Goal: Transaction & Acquisition: Download file/media

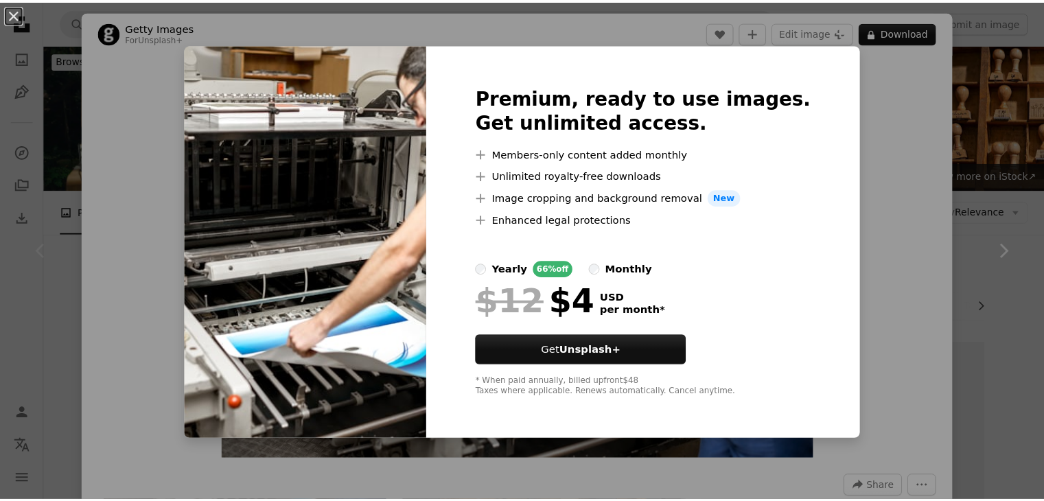
scroll to position [189, 0]
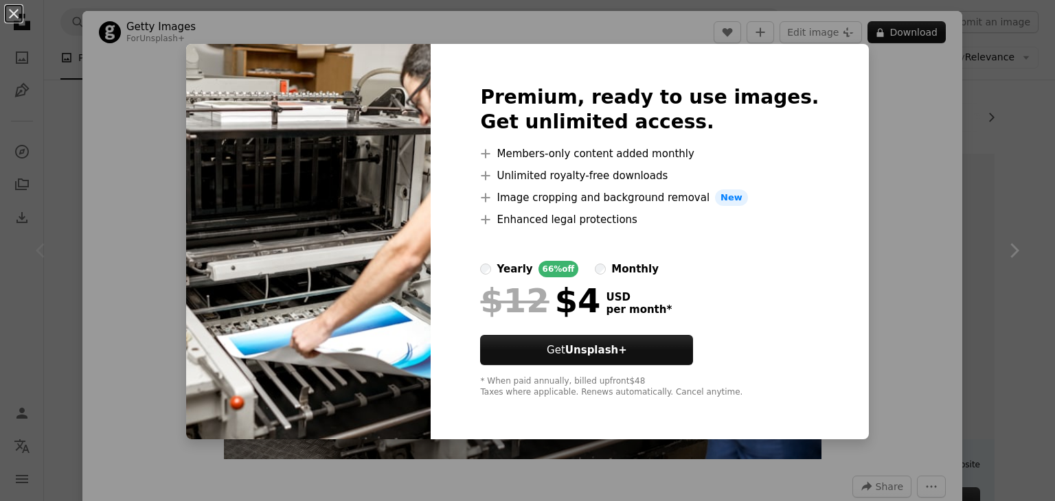
click at [913, 142] on div "An X shape Premium, ready to use images. Get unlimited access. A plus sign Memb…" at bounding box center [527, 250] width 1055 height 501
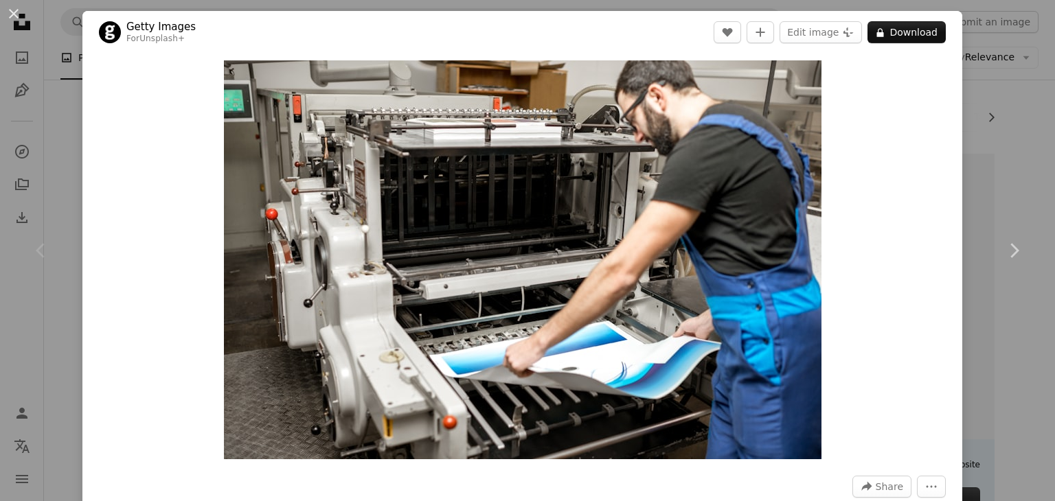
click at [66, 156] on div "An X shape Chevron left Chevron right Getty Images For Unsplash+ A heart A plus…" at bounding box center [527, 250] width 1055 height 501
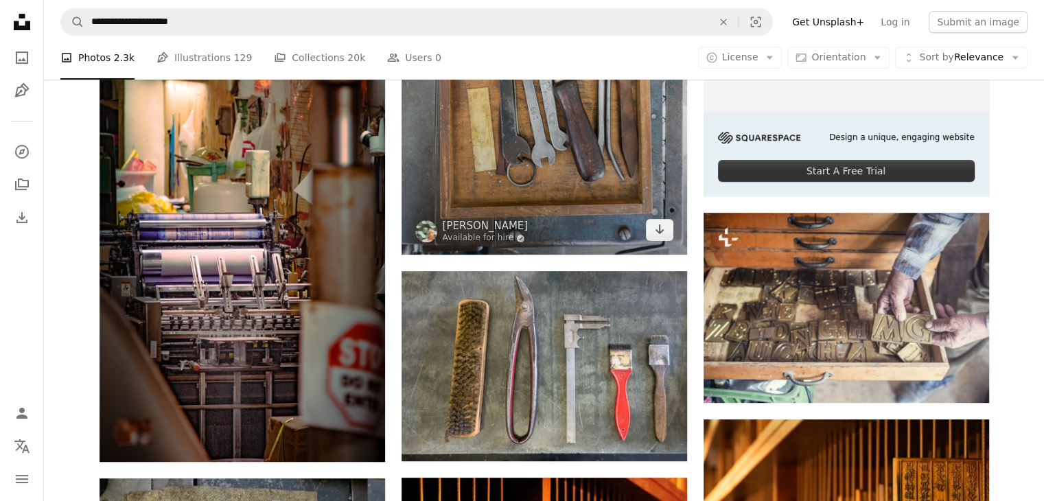
scroll to position [521, 0]
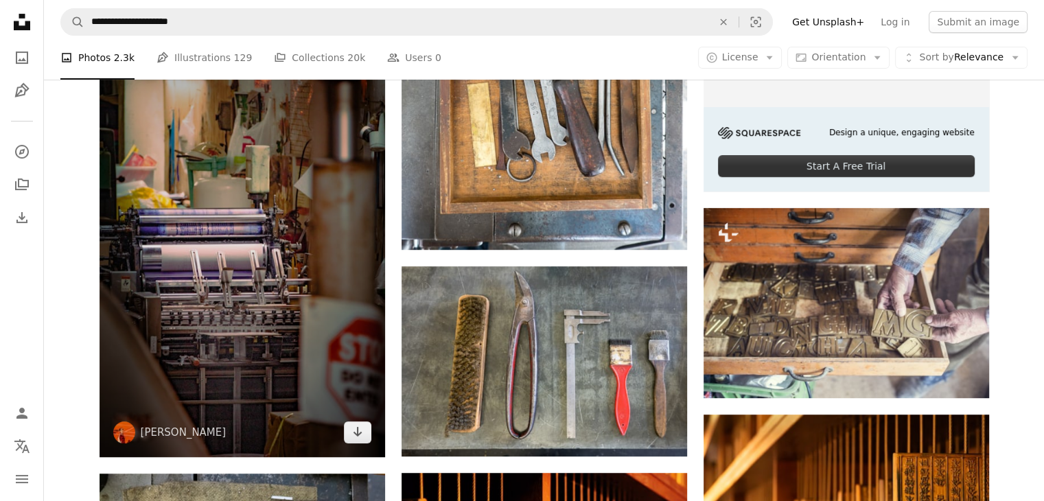
click at [313, 299] on img at bounding box center [243, 243] width 286 height 429
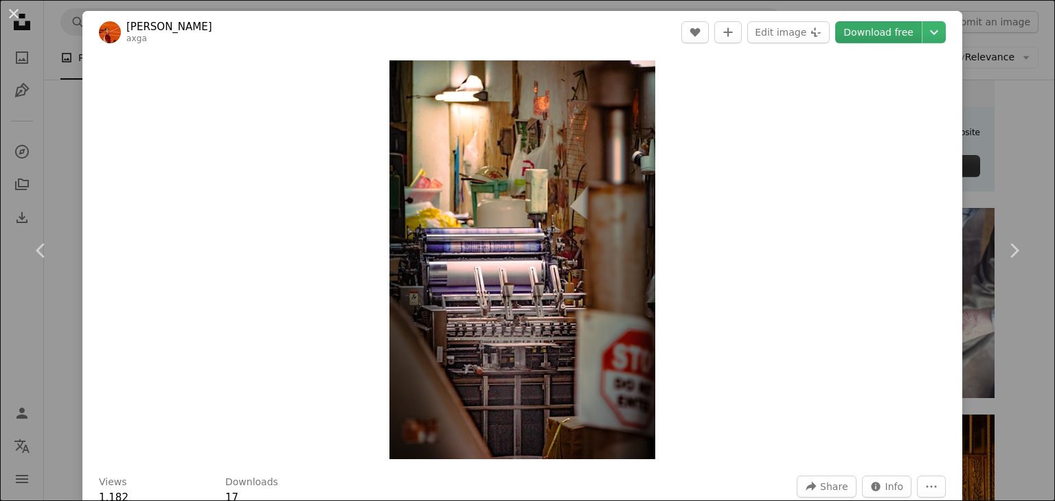
click at [869, 39] on link "Download free" at bounding box center [878, 32] width 87 height 22
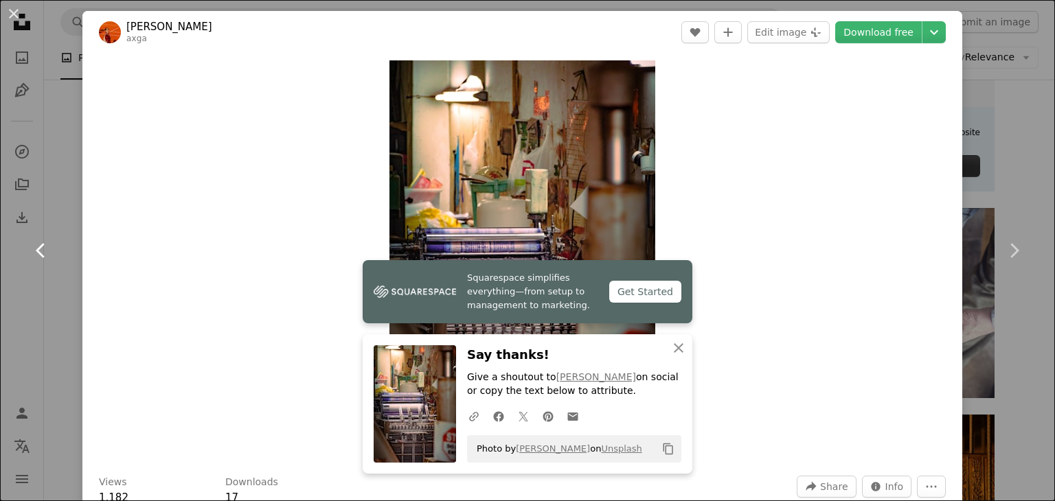
click at [60, 311] on link "Chevron left" at bounding box center [41, 251] width 82 height 132
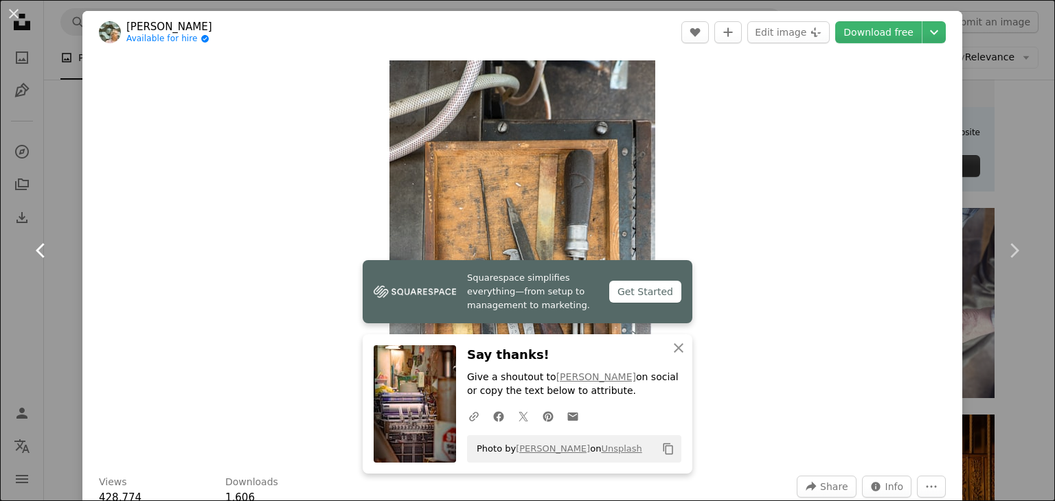
click at [23, 278] on link "Chevron left" at bounding box center [41, 251] width 82 height 132
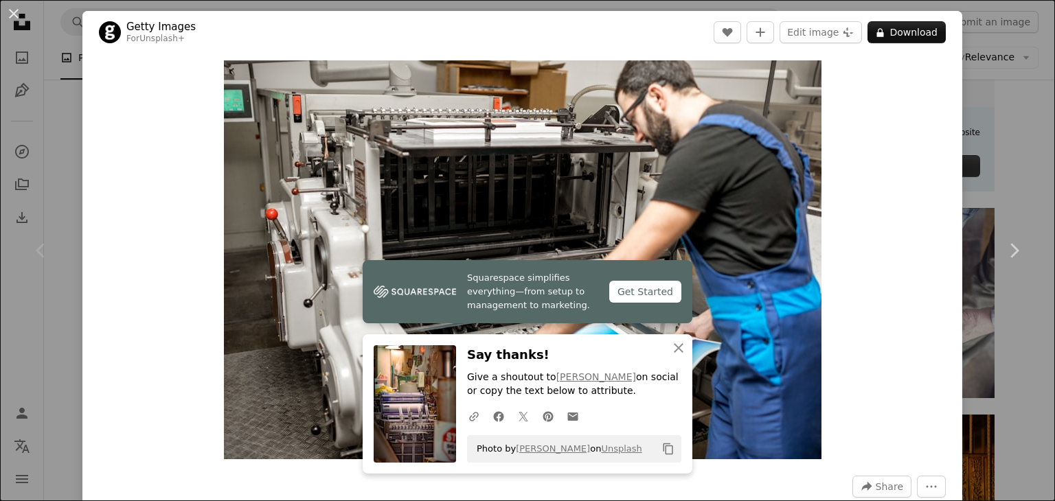
click at [23, 278] on div "Chevron left" at bounding box center [41, 251] width 82 height 132
click at [1027, 56] on div "An X shape Chevron left Chevron right Getty Images For Unsplash+ A heart A plus…" at bounding box center [527, 250] width 1055 height 501
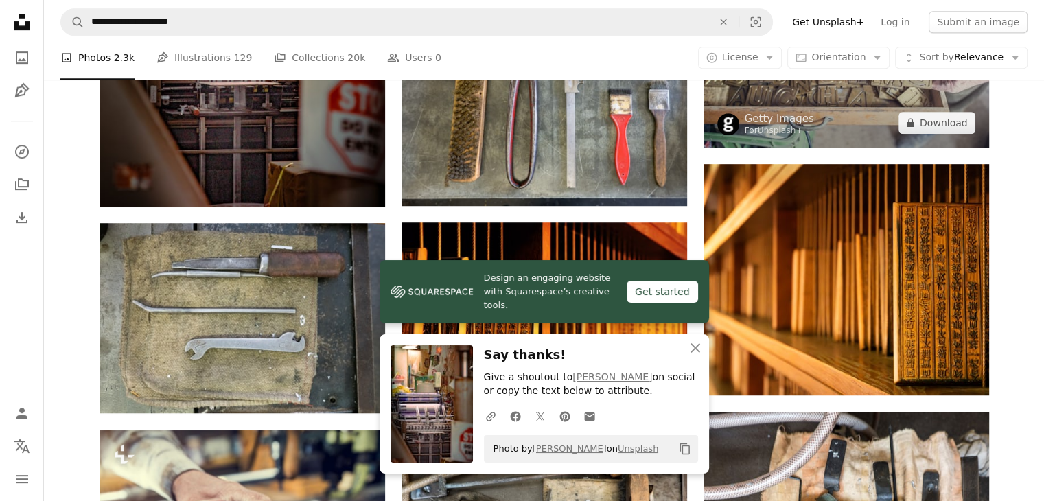
scroll to position [773, 0]
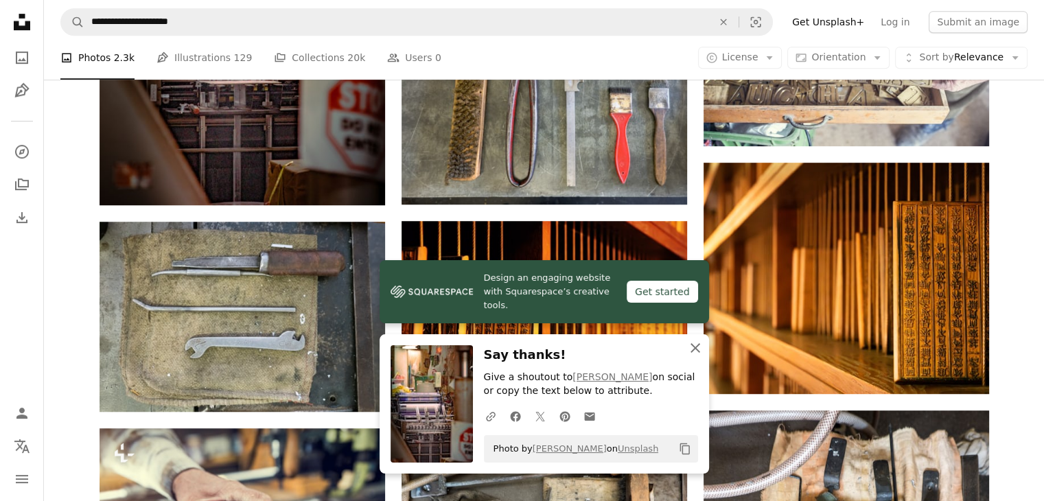
click at [696, 352] on icon "An X shape" at bounding box center [695, 348] width 16 height 16
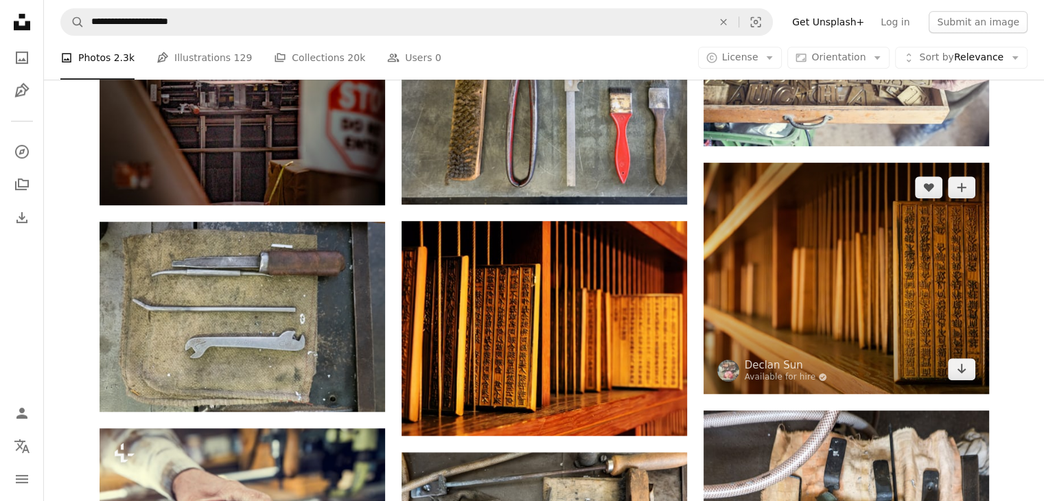
click at [757, 319] on img at bounding box center [847, 278] width 286 height 231
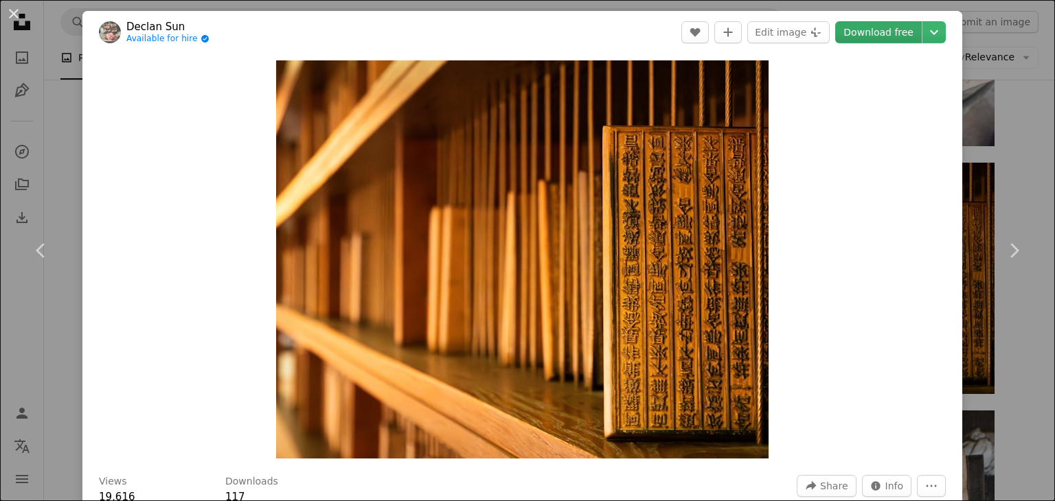
click at [864, 34] on link "Download free" at bounding box center [878, 32] width 87 height 22
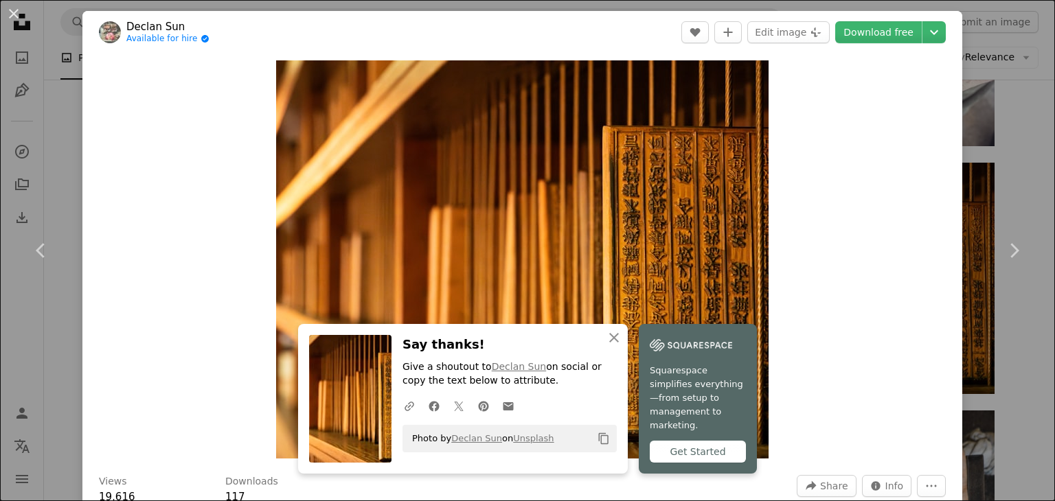
click at [1024, 132] on div "An X shape Chevron left Chevron right Declan Sun Available for hire A checkmark…" at bounding box center [527, 250] width 1055 height 501
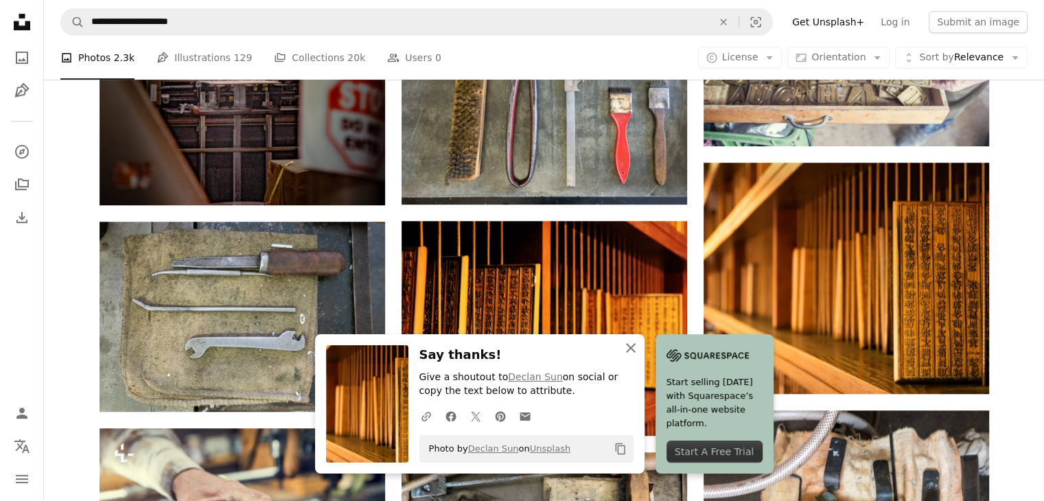
click at [633, 347] on icon "An X shape" at bounding box center [631, 348] width 16 height 16
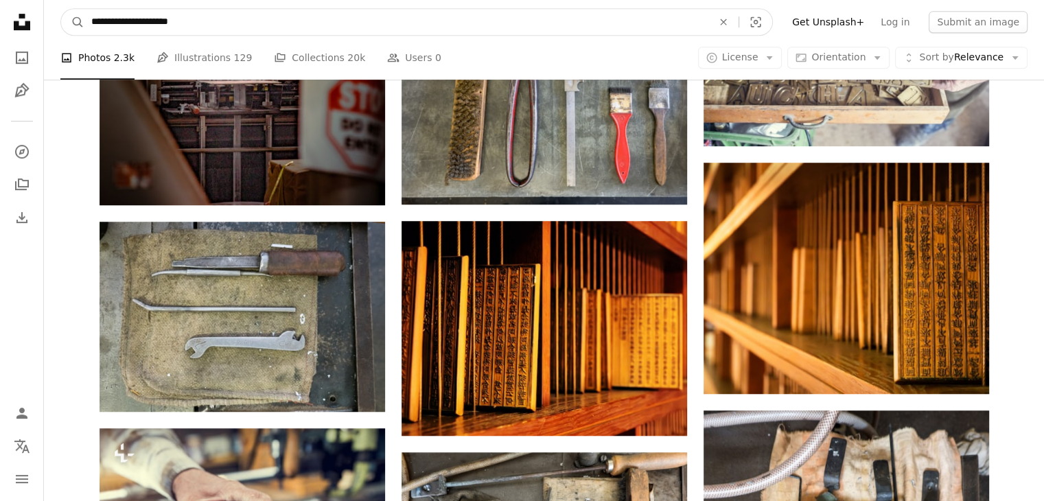
click at [327, 19] on input "**********" at bounding box center [396, 22] width 624 height 26
click at [727, 23] on icon "Find visuals sitewide" at bounding box center [723, 22] width 6 height 6
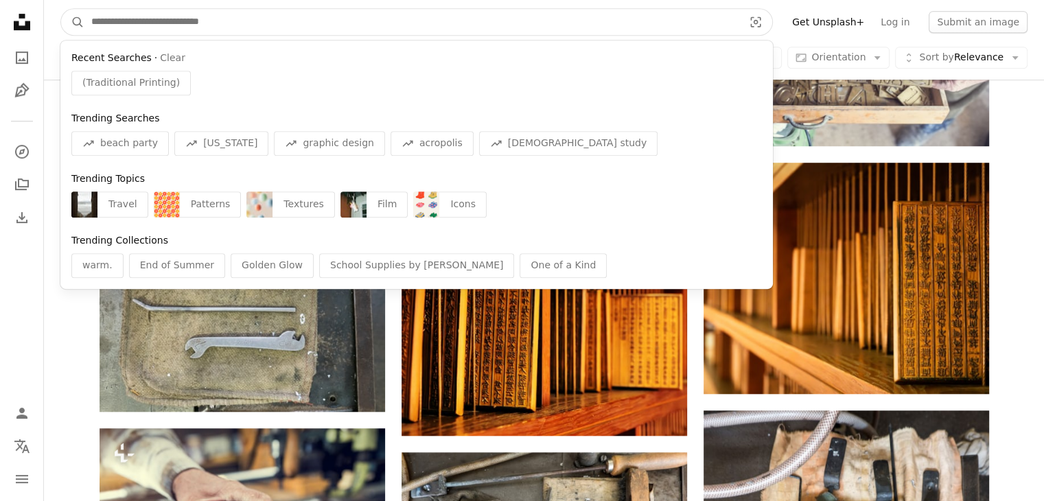
paste input "**********"
type input "**********"
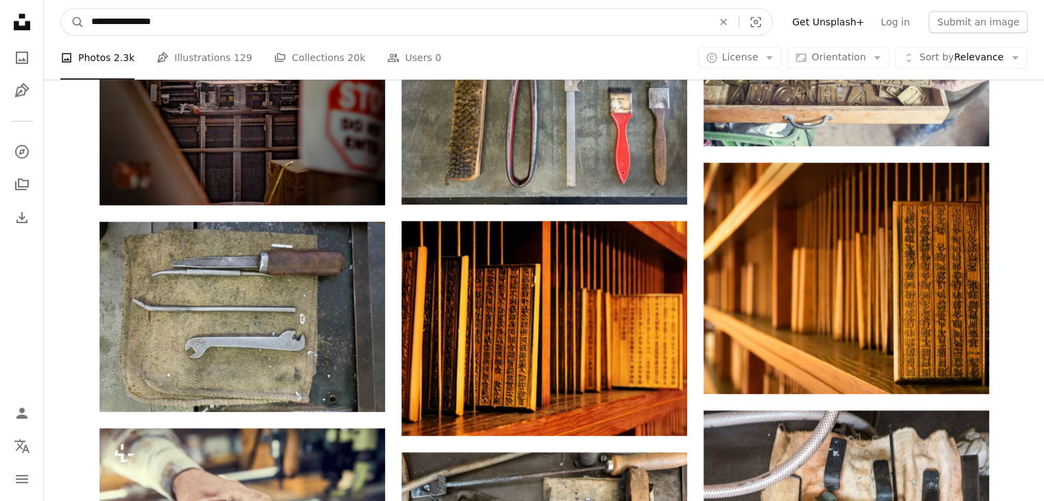
click button "A magnifying glass" at bounding box center [72, 22] width 23 height 26
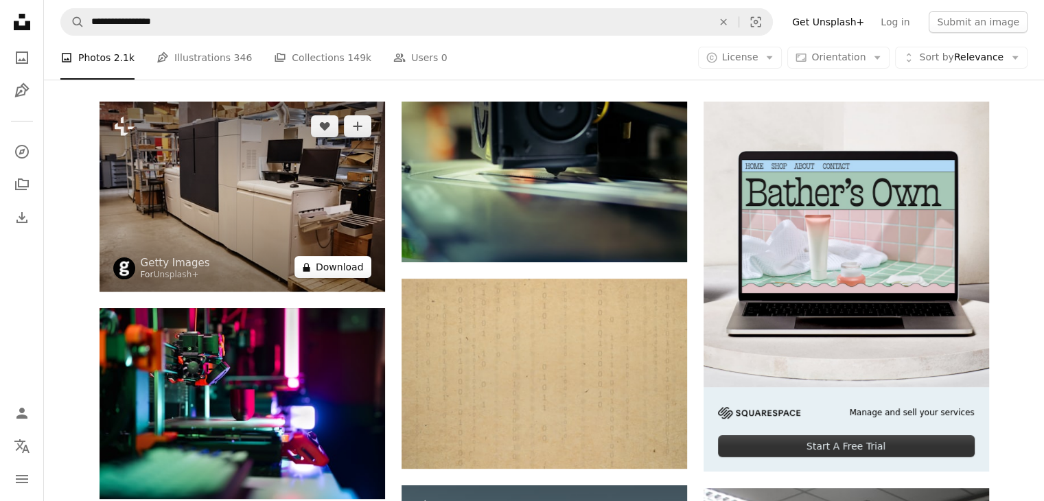
scroll to position [255, 0]
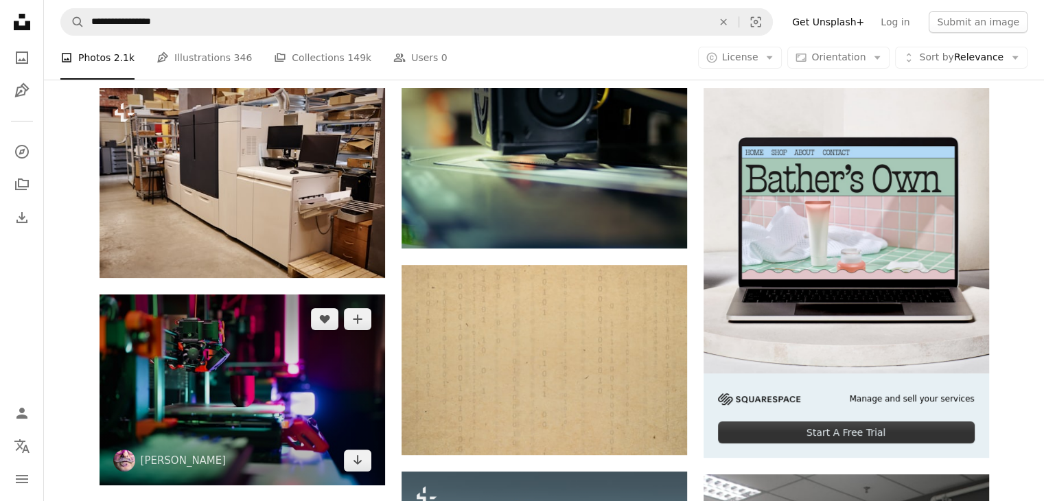
click at [285, 356] on img at bounding box center [243, 390] width 286 height 191
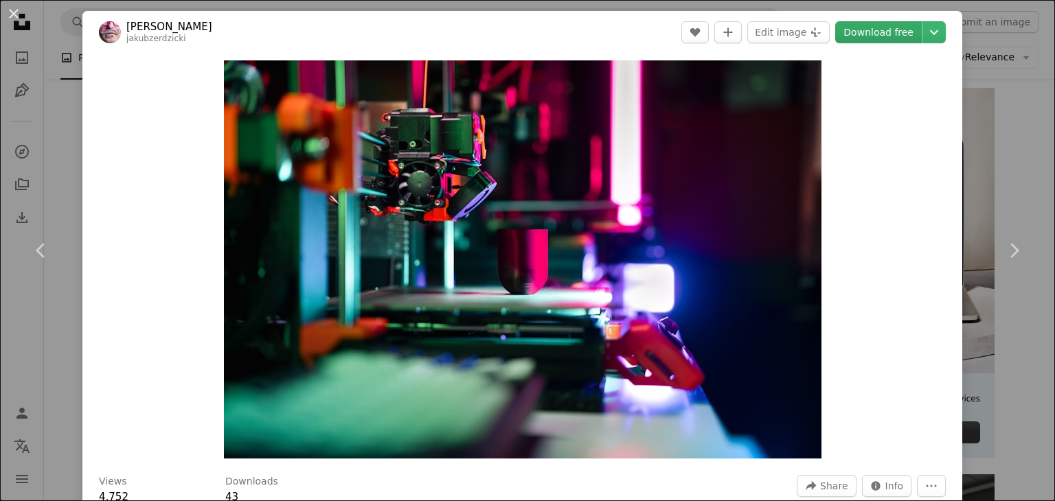
click at [890, 36] on link "Download free" at bounding box center [878, 32] width 87 height 22
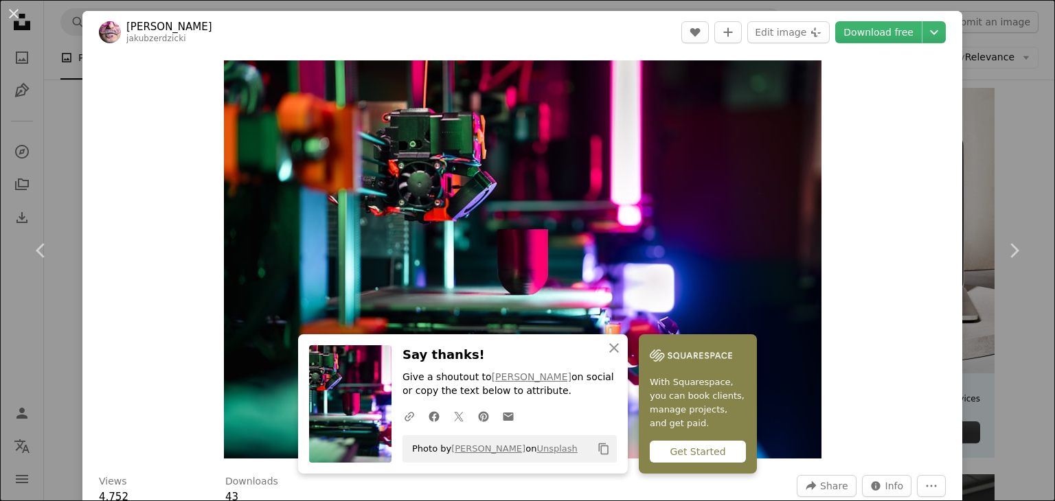
click at [1001, 97] on div "An X shape Chevron left Chevron right [PERSON_NAME] jakubzerdzicki A heart A pl…" at bounding box center [527, 250] width 1055 height 501
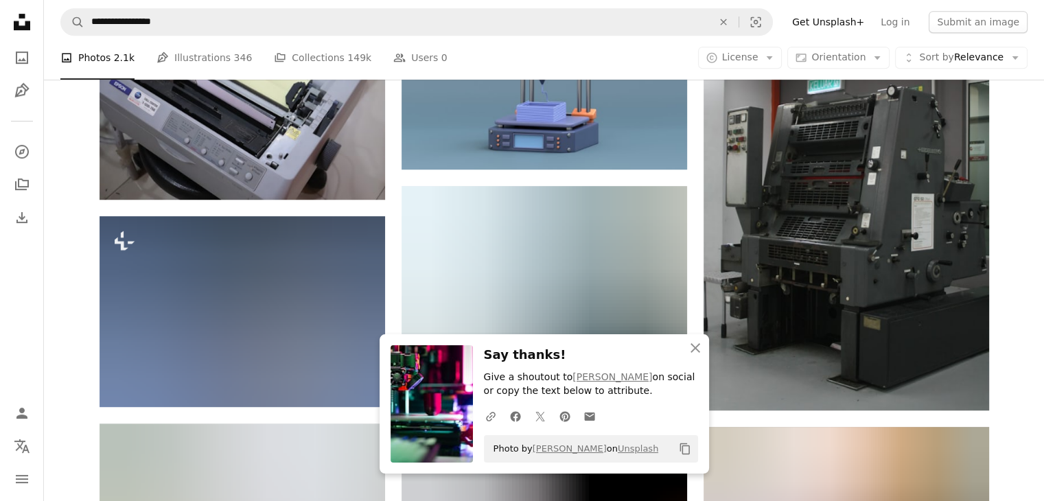
scroll to position [747, 0]
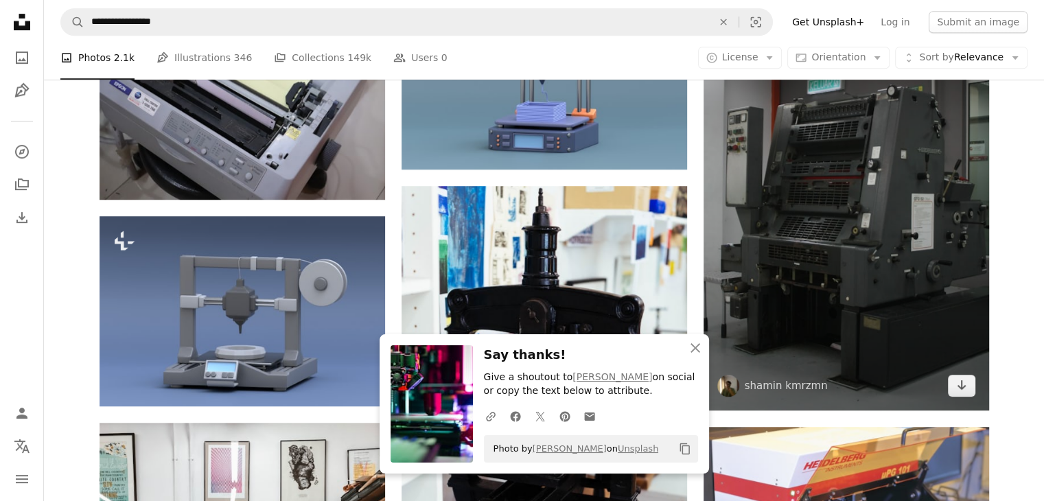
click at [897, 187] on img at bounding box center [847, 196] width 286 height 429
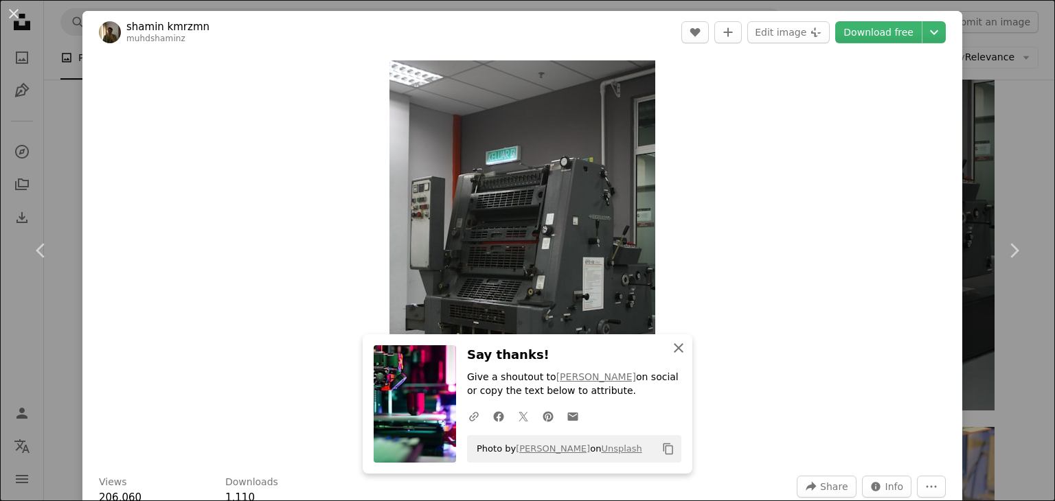
click at [678, 350] on icon "An X shape" at bounding box center [678, 348] width 16 height 16
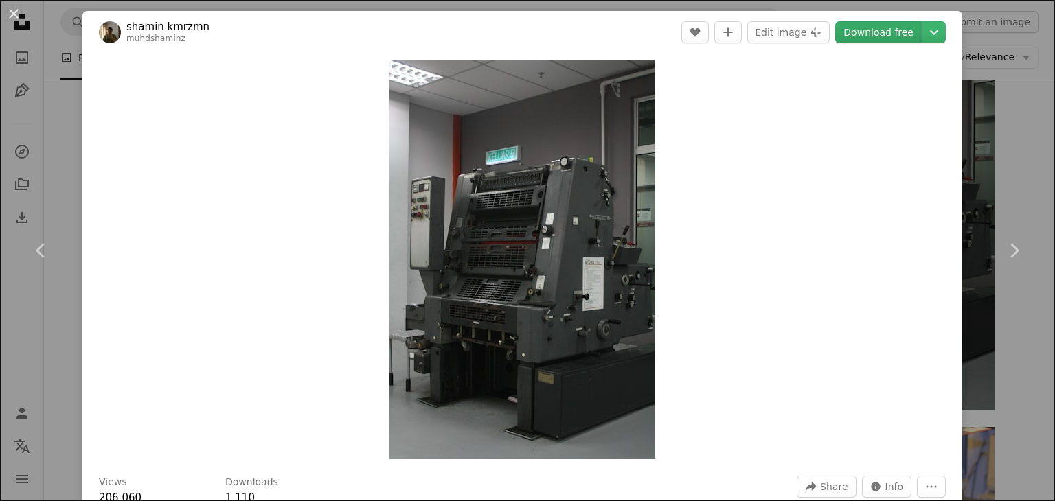
click at [878, 23] on link "Download free" at bounding box center [878, 32] width 87 height 22
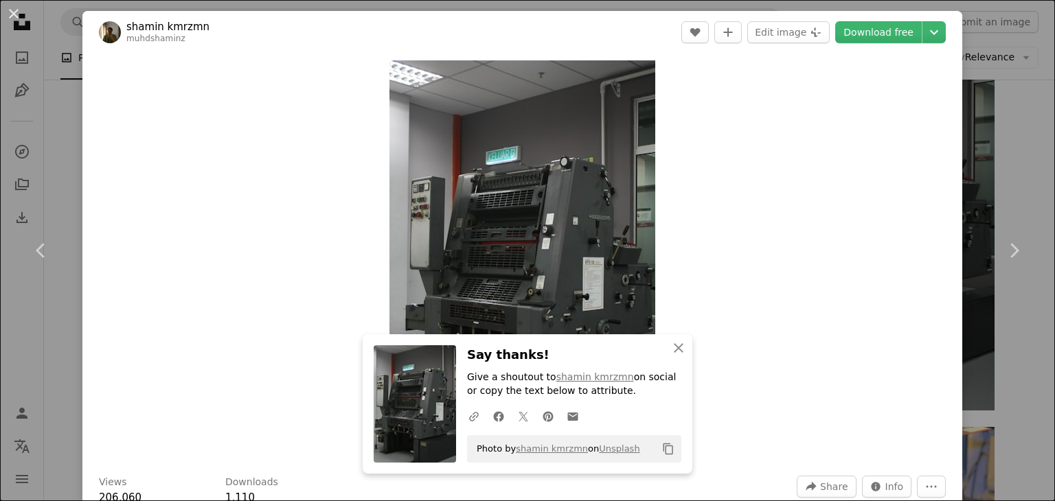
click at [1011, 130] on div "An X shape Chevron left Chevron right shamin kmrzmn muhdshaminz A heart A plus …" at bounding box center [527, 250] width 1055 height 501
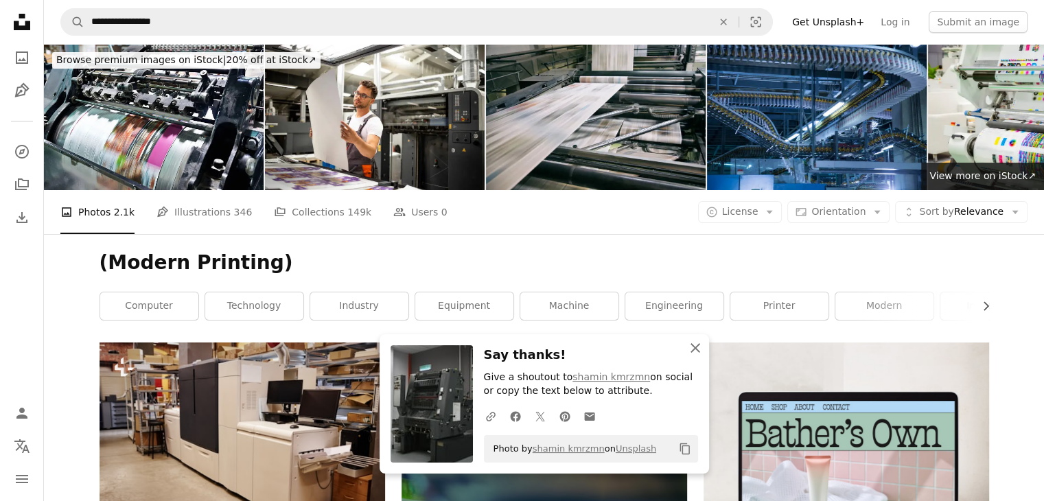
click at [696, 350] on icon "An X shape" at bounding box center [695, 348] width 16 height 16
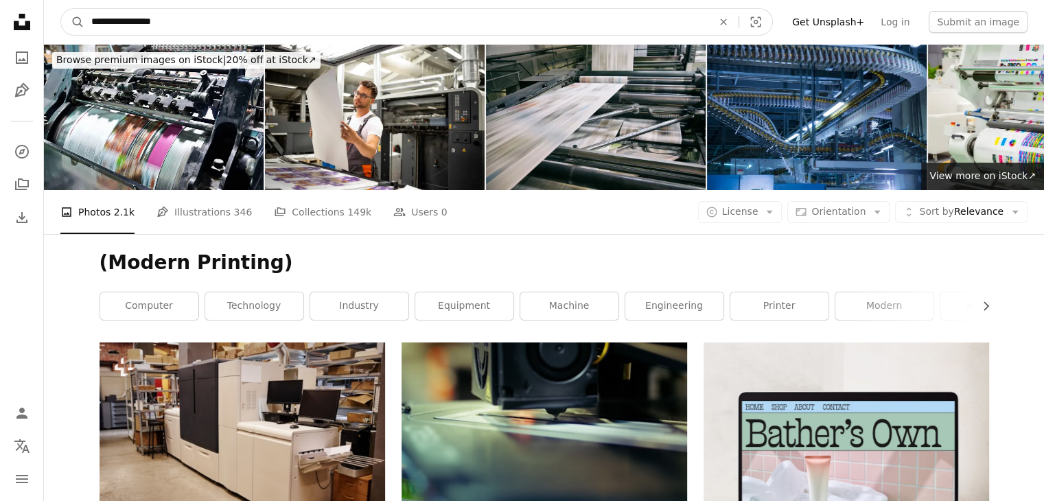
click at [228, 25] on input "**********" at bounding box center [396, 22] width 624 height 26
click at [739, 24] on icon "An X shape" at bounding box center [724, 21] width 30 height 11
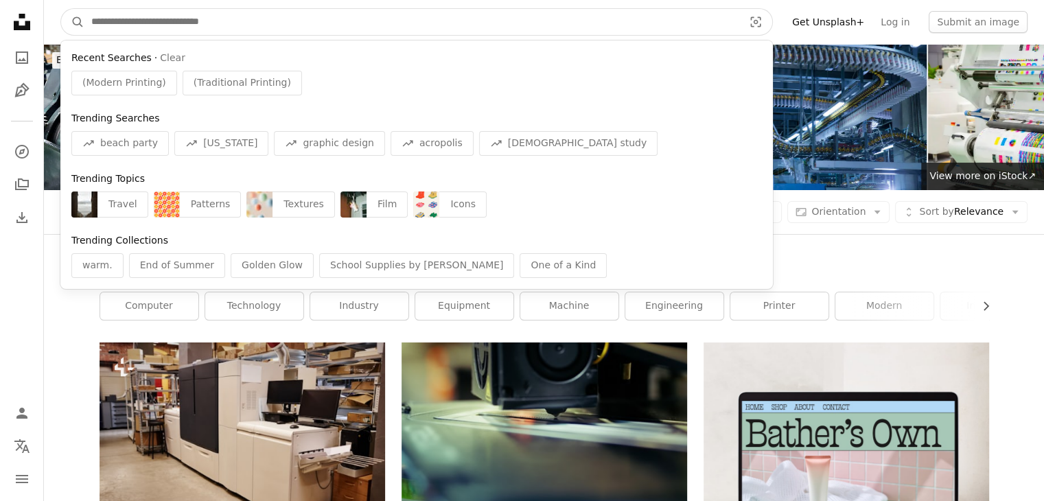
paste input "**********"
type input "**********"
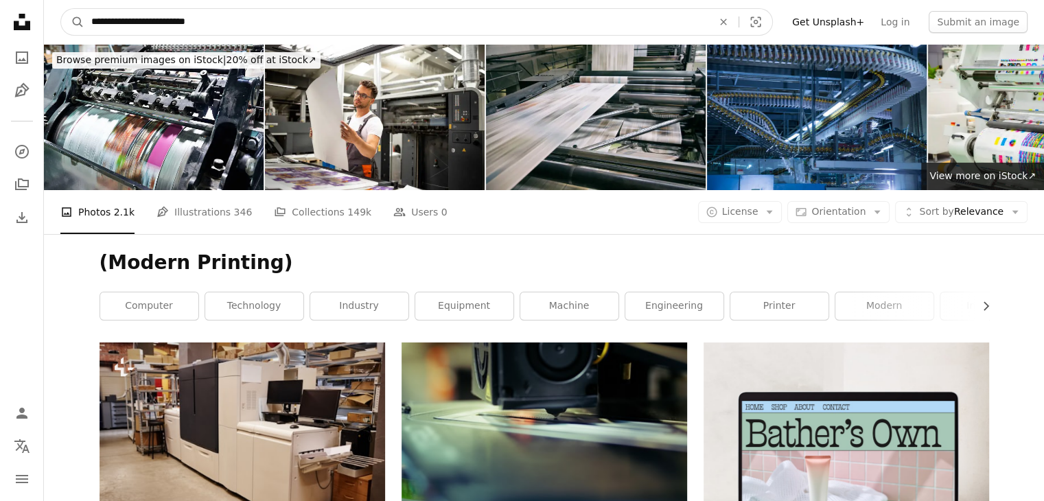
click button "A magnifying glass" at bounding box center [72, 22] width 23 height 26
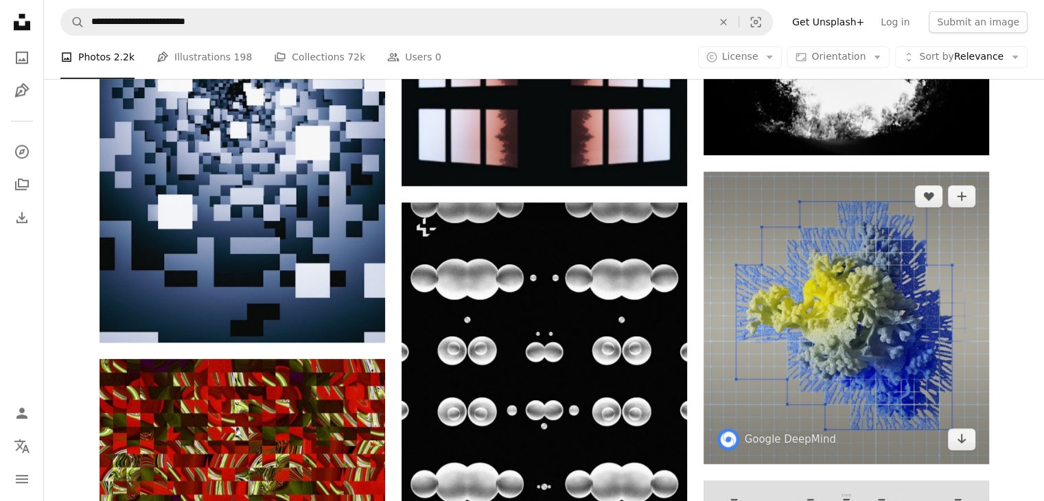
scroll to position [955, 0]
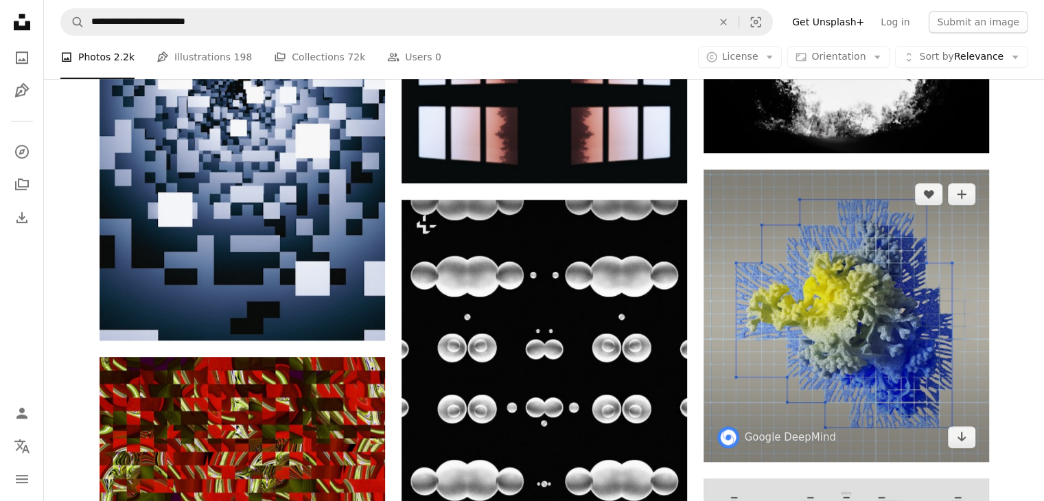
click at [832, 354] on img at bounding box center [847, 316] width 286 height 293
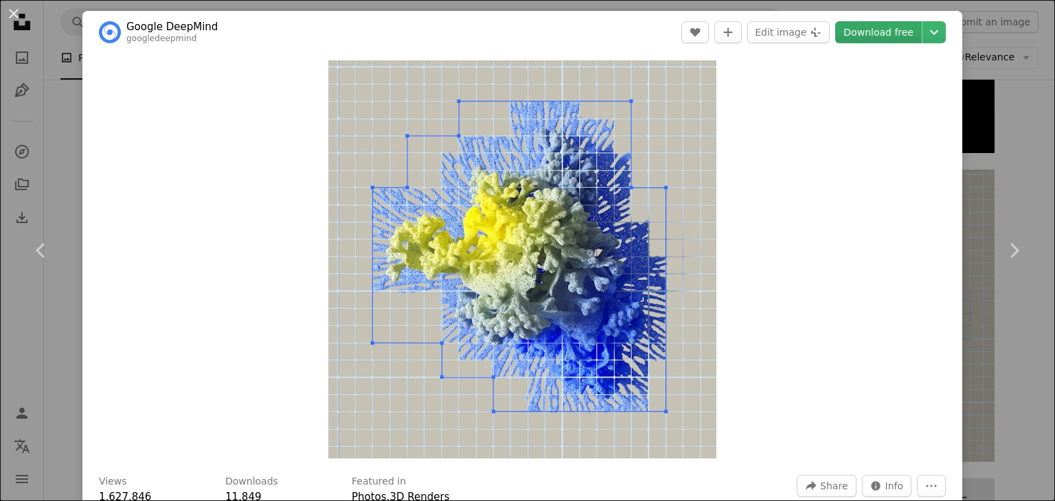
click at [866, 42] on link "Download free" at bounding box center [878, 32] width 87 height 22
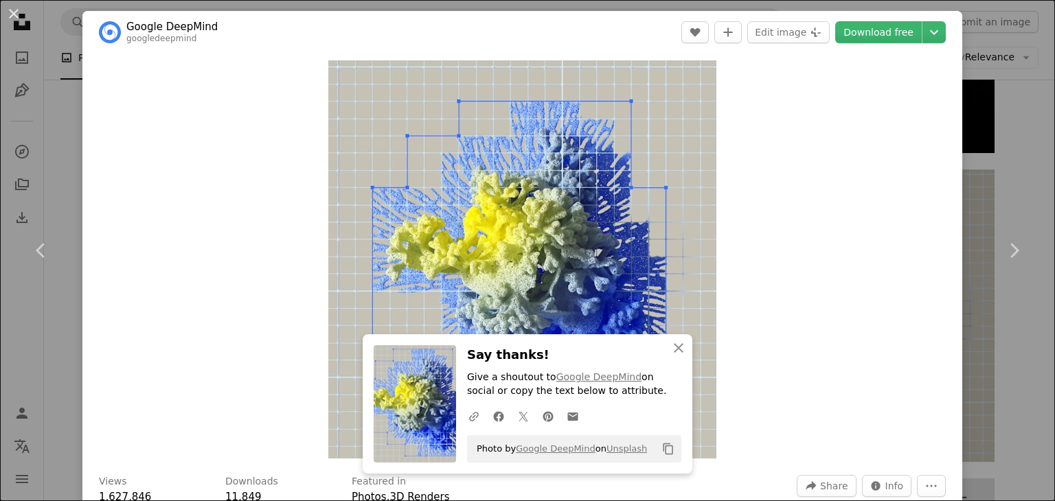
click at [1012, 149] on div "An X shape Chevron left Chevron right Google DeepMind googledeepmind A heart A …" at bounding box center [527, 250] width 1055 height 501
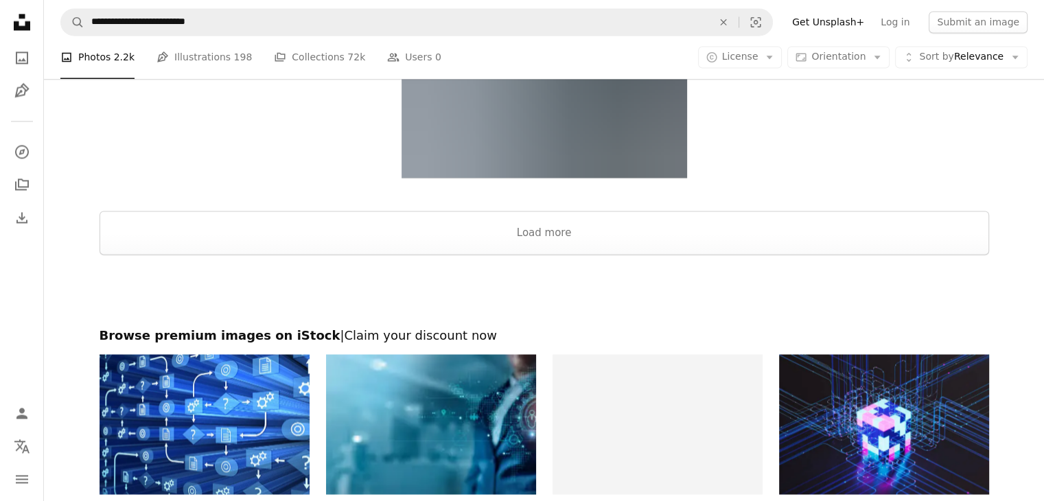
scroll to position [2294, 0]
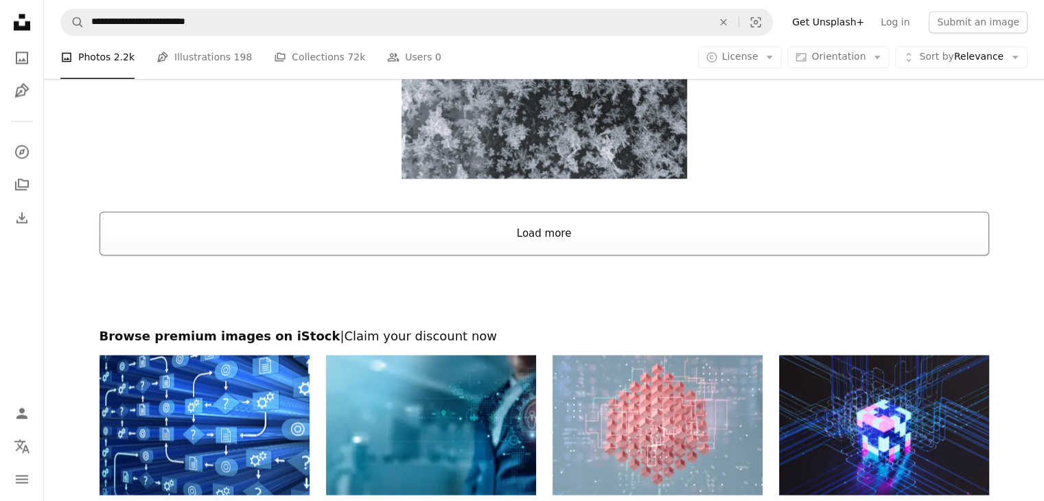
click at [678, 236] on button "Load more" at bounding box center [545, 234] width 890 height 44
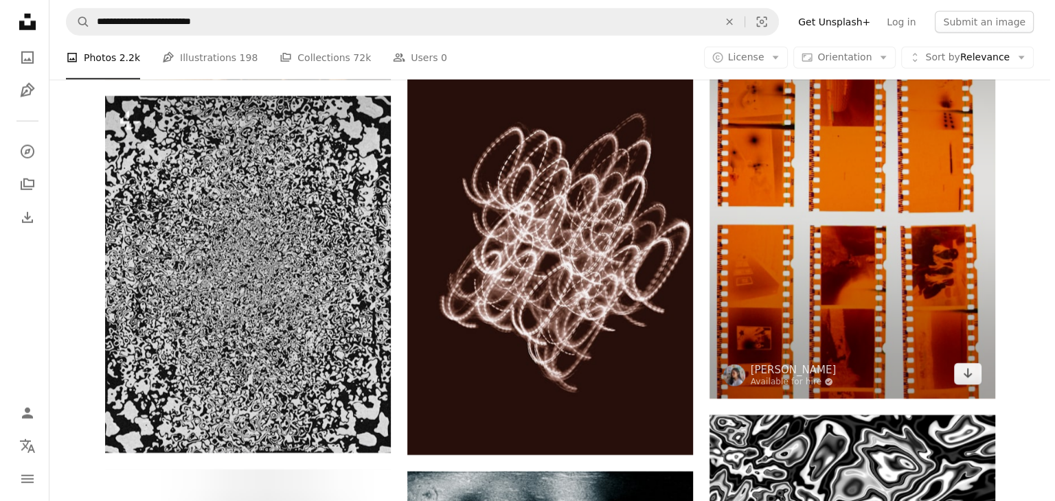
scroll to position [3868, 0]
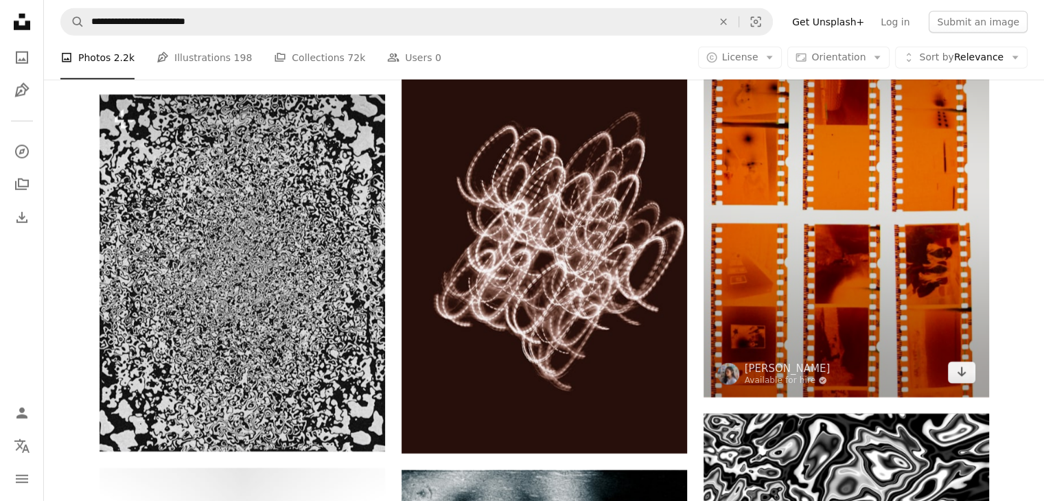
click at [828, 341] on img at bounding box center [847, 183] width 286 height 429
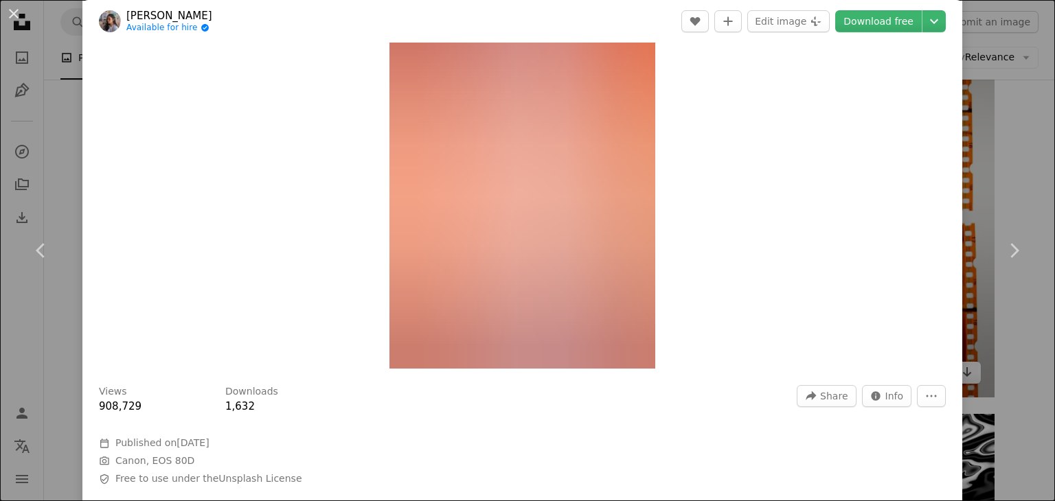
scroll to position [99, 0]
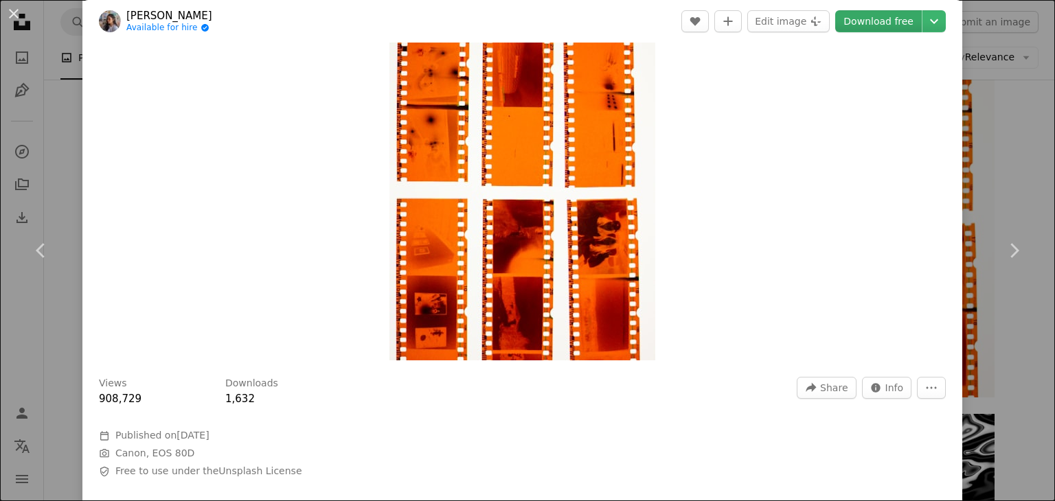
click at [876, 31] on link "Download free" at bounding box center [878, 21] width 87 height 22
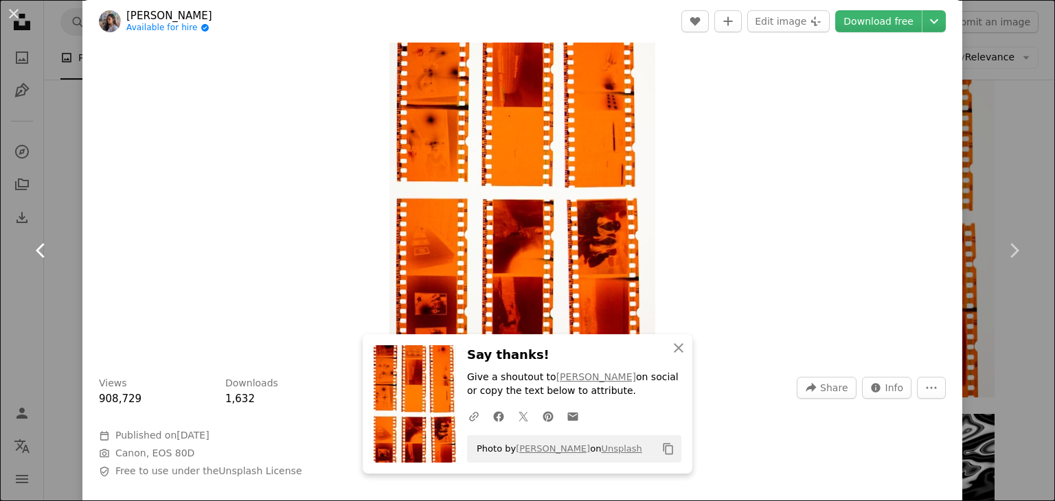
click at [1, 302] on link "Chevron left" at bounding box center [41, 251] width 82 height 132
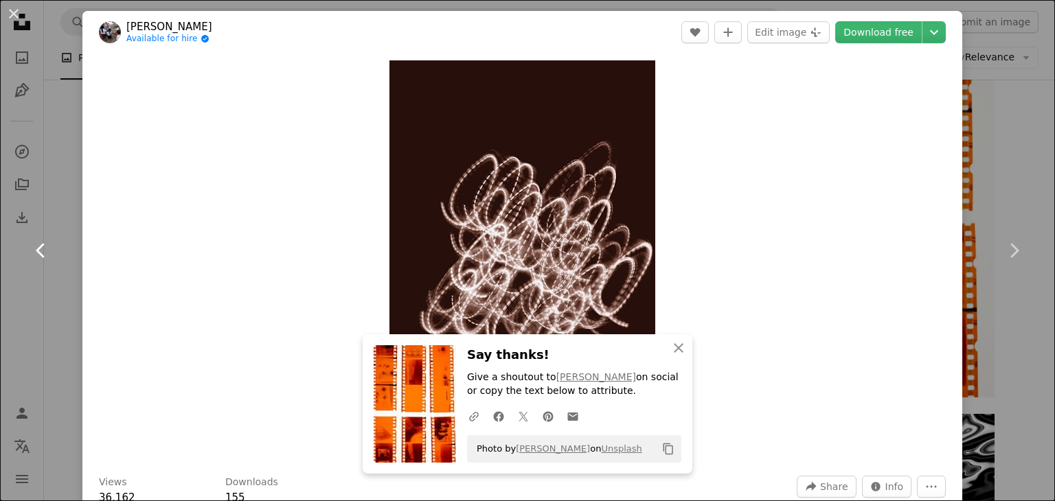
click at [1, 302] on link "Chevron left" at bounding box center [41, 251] width 82 height 132
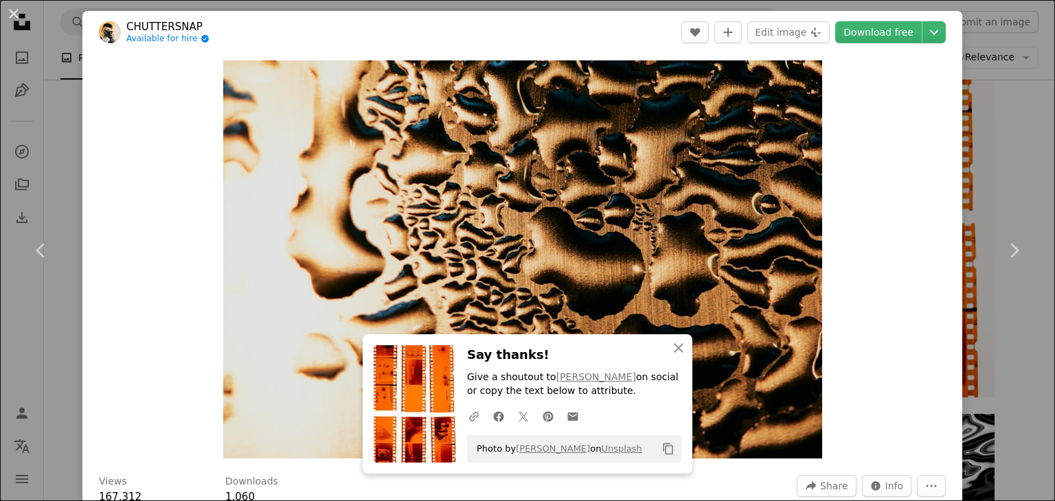
click at [1016, 121] on div "An X shape Chevron left Chevron right CHUTTERSNAP Available for hire A checkmar…" at bounding box center [527, 250] width 1055 height 501
